Goal: Transaction & Acquisition: Obtain resource

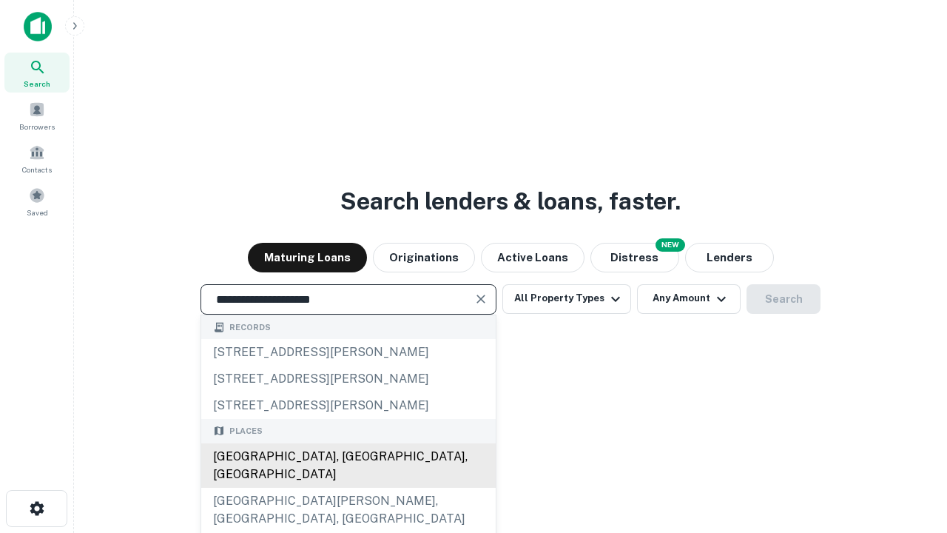
click at [348, 488] on div "[GEOGRAPHIC_DATA], [GEOGRAPHIC_DATA], [GEOGRAPHIC_DATA]" at bounding box center [348, 465] width 295 height 44
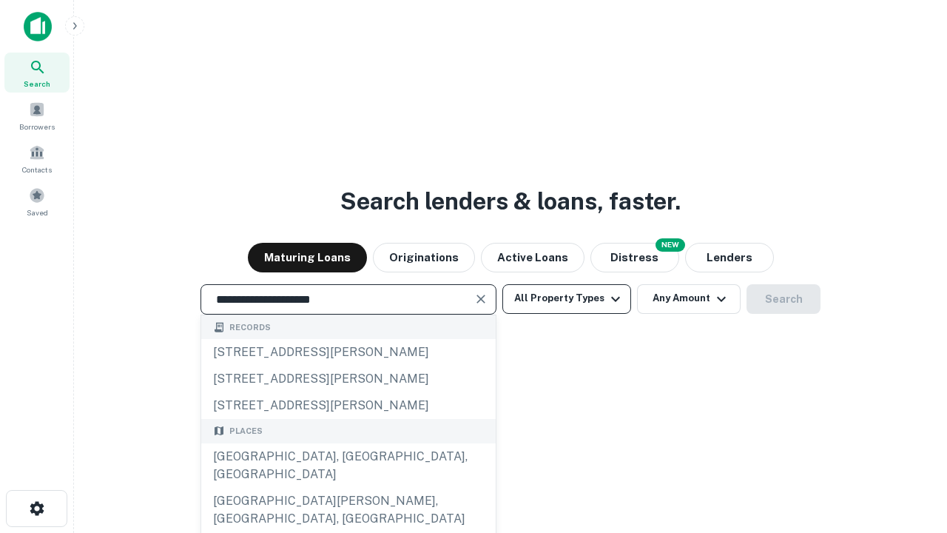
click at [567, 298] on button "All Property Types" at bounding box center [567, 299] width 129 height 30
type input "**********"
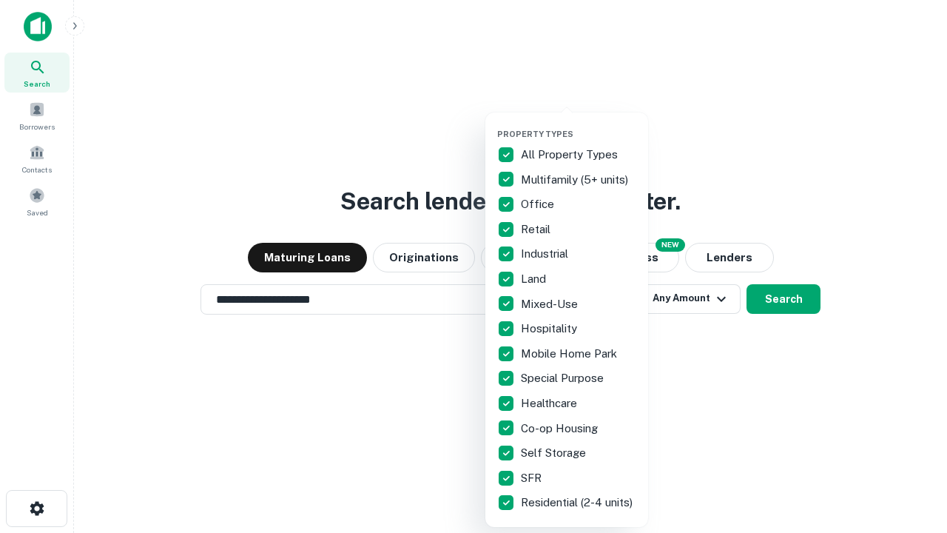
click at [579, 124] on button "button" at bounding box center [578, 124] width 163 height 1
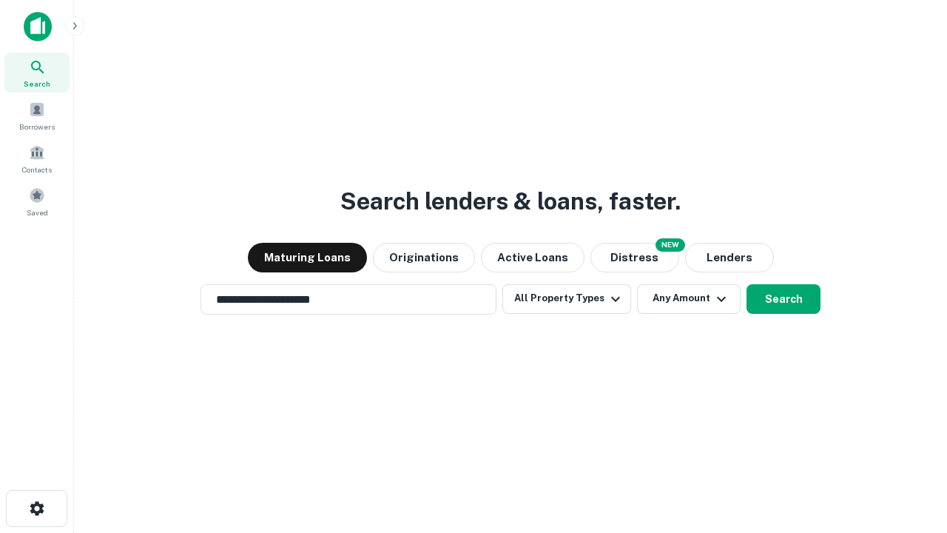
scroll to position [23, 0]
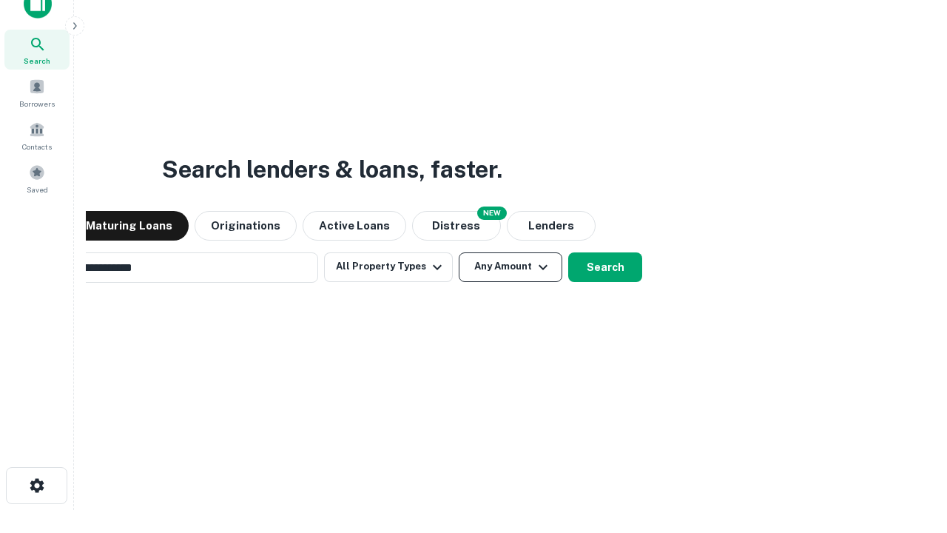
click at [459, 252] on button "Any Amount" at bounding box center [511, 267] width 104 height 30
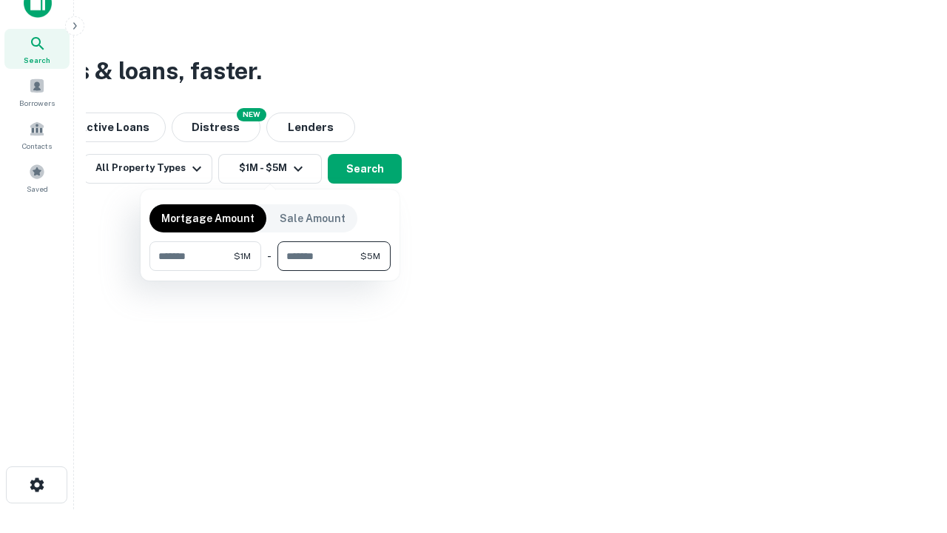
type input "*******"
click at [270, 271] on button "button" at bounding box center [270, 271] width 241 height 1
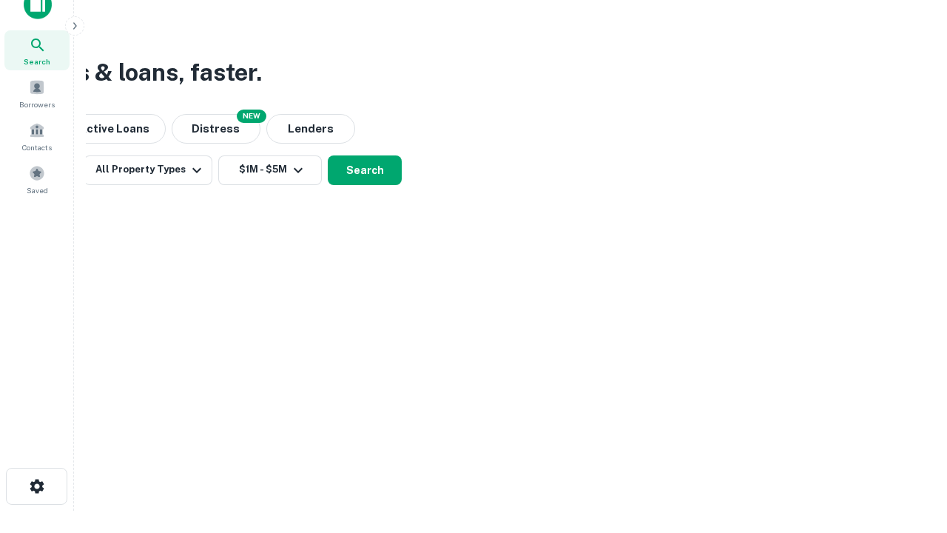
scroll to position [9, 273]
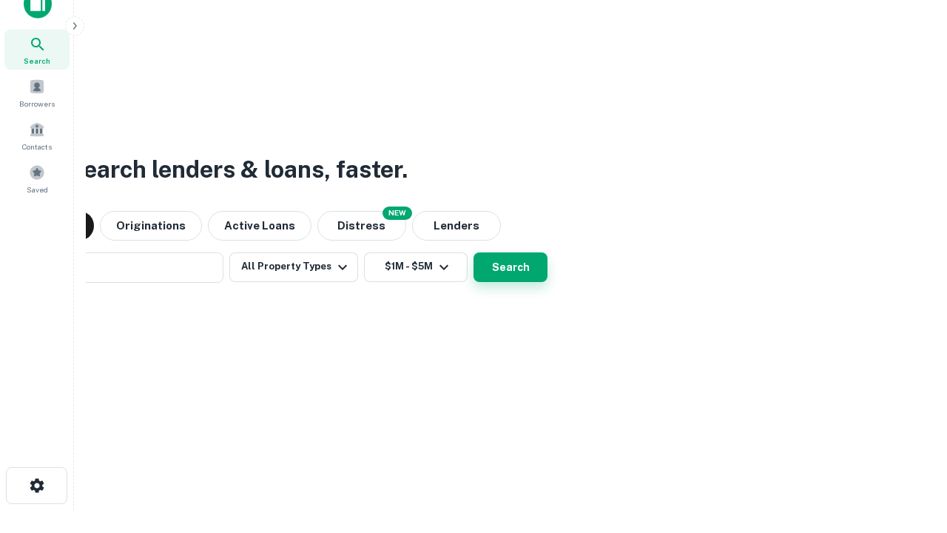
click at [474, 252] on button "Search" at bounding box center [511, 267] width 74 height 30
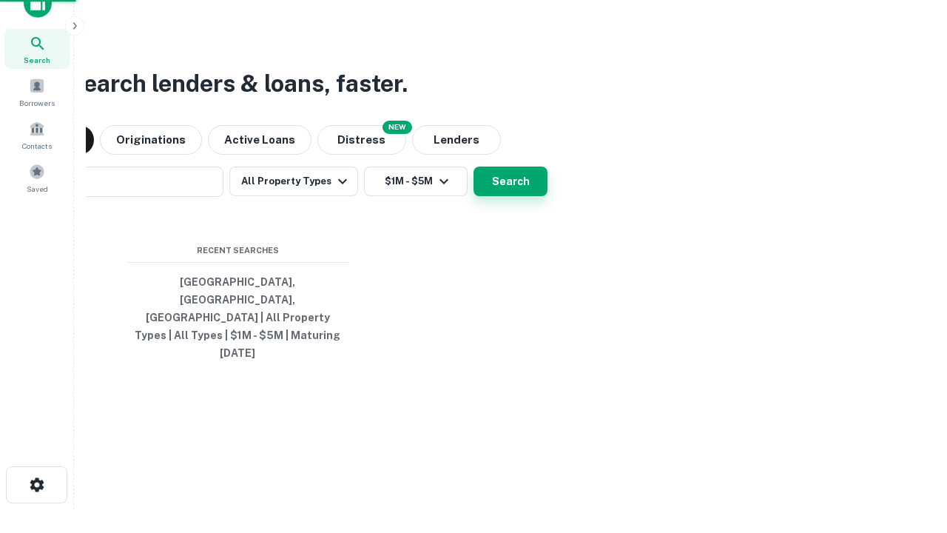
scroll to position [39, 419]
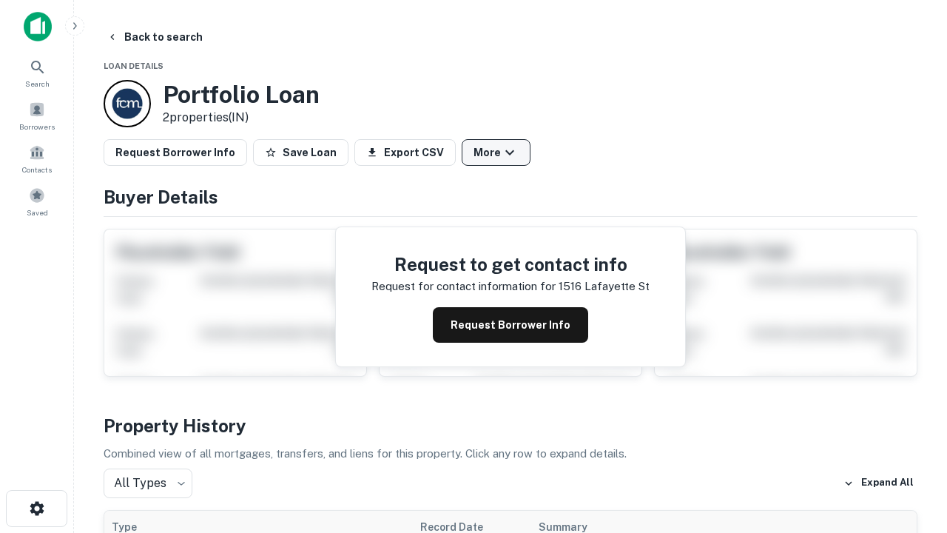
click at [496, 152] on button "More" at bounding box center [496, 152] width 69 height 27
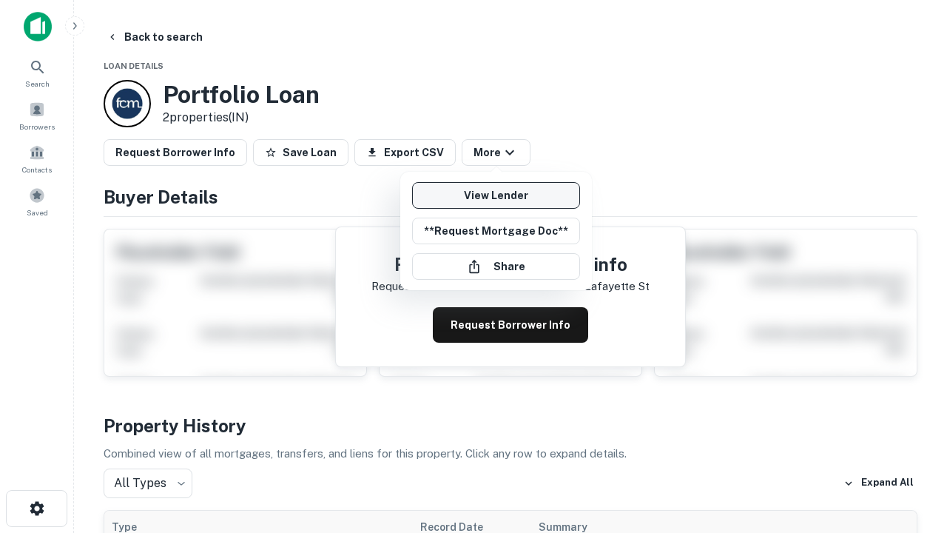
click at [496, 195] on link "View Lender" at bounding box center [496, 195] width 168 height 27
